Goal: Find specific page/section: Find specific page/section

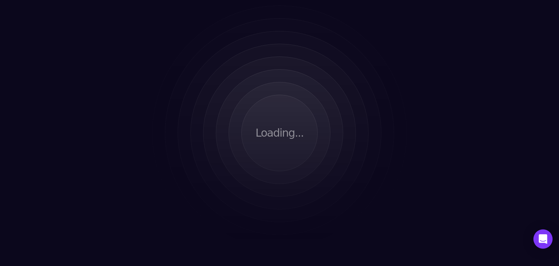
click at [546, 240] on icon "Open Intercom Messenger" at bounding box center [543, 238] width 9 height 9
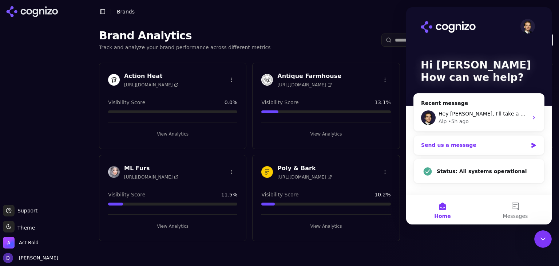
click at [460, 148] on div "Send us a message" at bounding box center [474, 145] width 107 height 8
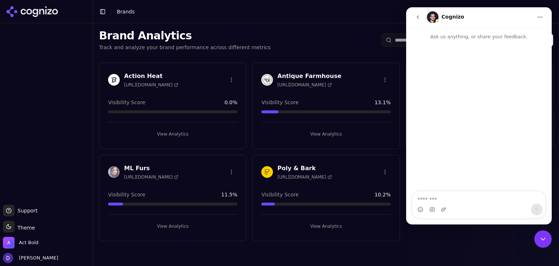
click at [415, 17] on button "go back" at bounding box center [418, 17] width 14 height 14
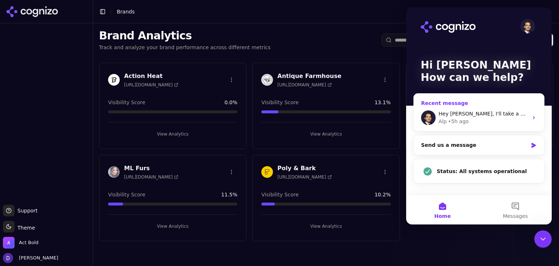
click at [464, 115] on span "Hey [PERSON_NAME], I'll take a deeper look and share my findings" at bounding box center [524, 114] width 170 height 6
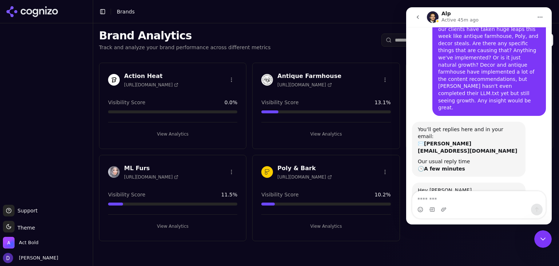
scroll to position [36, 0]
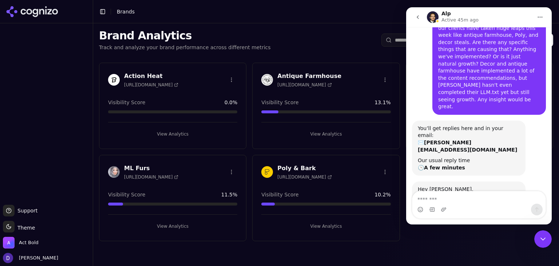
click at [385, 221] on button "View Analytics" at bounding box center [326, 226] width 129 height 12
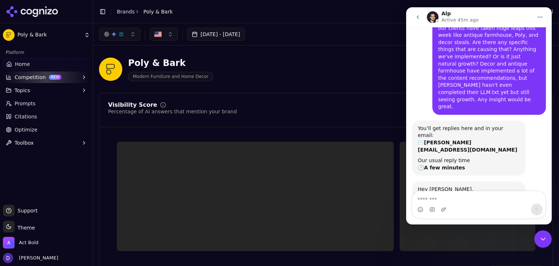
click at [546, 237] on icon "Close Intercom Messenger" at bounding box center [543, 239] width 9 height 9
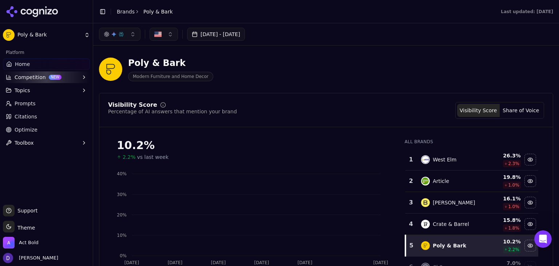
click at [28, 68] on link "Home" at bounding box center [46, 64] width 87 height 12
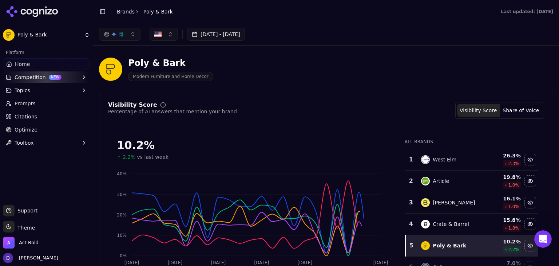
scroll to position [36, 0]
click at [41, 63] on link "Home" at bounding box center [46, 64] width 87 height 12
click at [118, 13] on div "Toggle Sidebar Brands Poly & Bark" at bounding box center [136, 12] width 86 height 10
click at [121, 12] on link "Brands" at bounding box center [126, 12] width 18 height 6
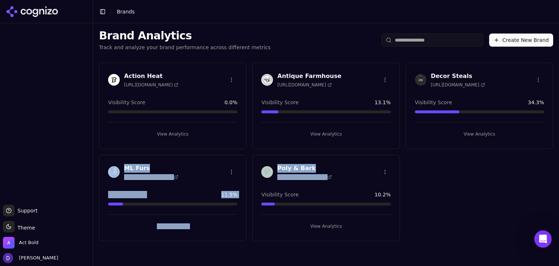
drag, startPoint x: 468, startPoint y: 184, endPoint x: 436, endPoint y: 185, distance: 32.8
click at [436, 185] on div "Action Heat [URL][DOMAIN_NAME] Visibility Score 0.0 % View Analytics Antique Fa…" at bounding box center [326, 152] width 466 height 190
click at [480, 193] on div "Action Heat [URL][DOMAIN_NAME] Visibility Score 0.0 % View Analytics Antique Fa…" at bounding box center [326, 152] width 466 height 190
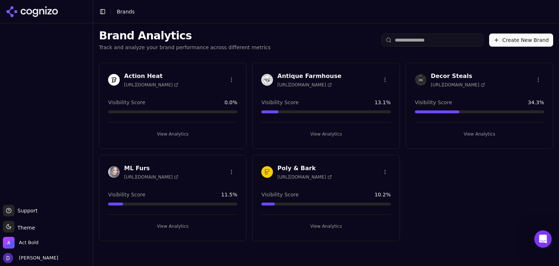
click at [298, 165] on h3 "Poly & Bark" at bounding box center [305, 168] width 54 height 9
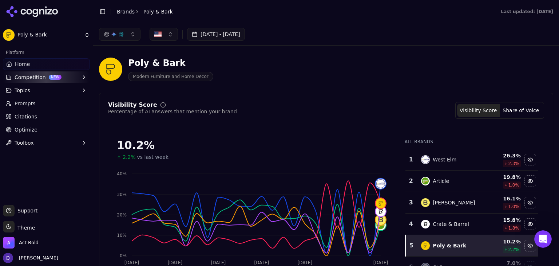
click at [126, 12] on link "Brands" at bounding box center [126, 12] width 18 height 6
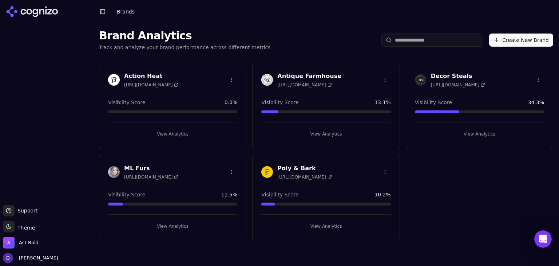
click at [452, 74] on h3 "Decor Steals" at bounding box center [458, 76] width 54 height 9
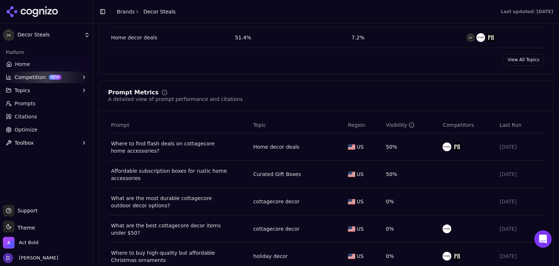
scroll to position [437, 0]
